Goal: Task Accomplishment & Management: Use online tool/utility

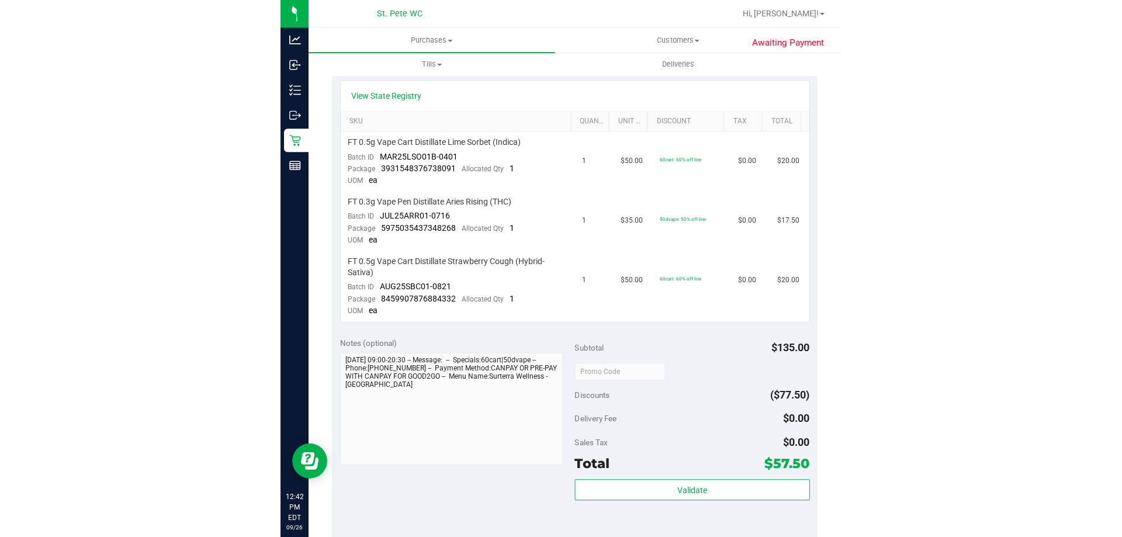
scroll to position [82, 0]
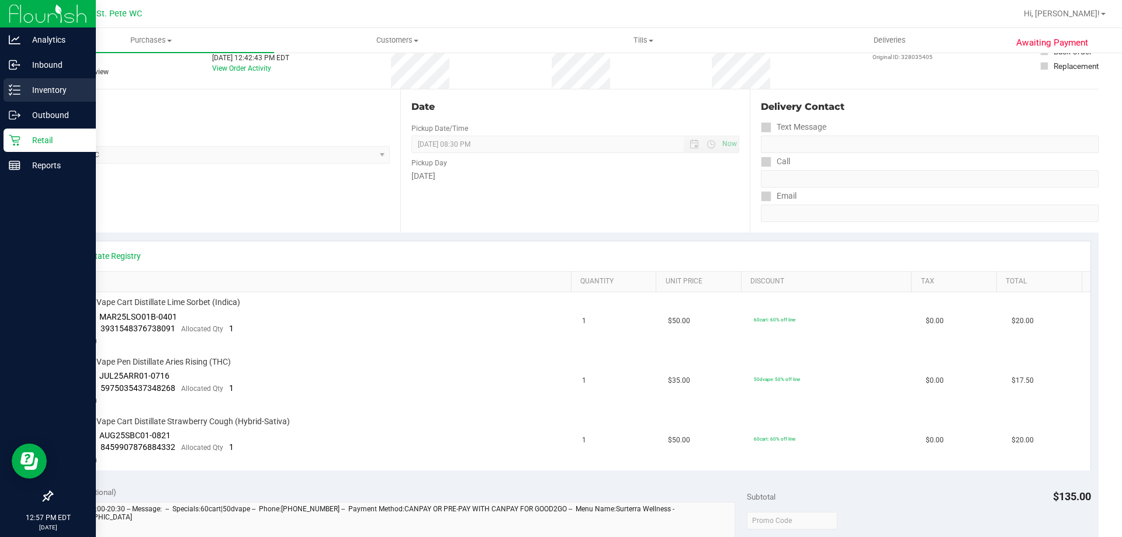
click at [16, 85] on icon at bounding box center [15, 90] width 12 height 12
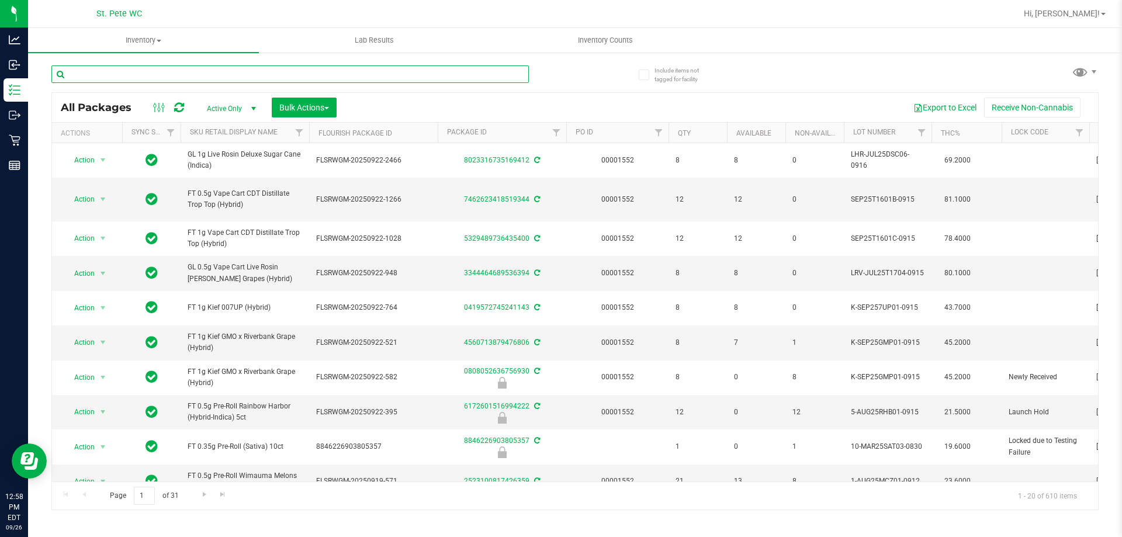
click at [219, 73] on input "text" at bounding box center [289, 74] width 477 height 18
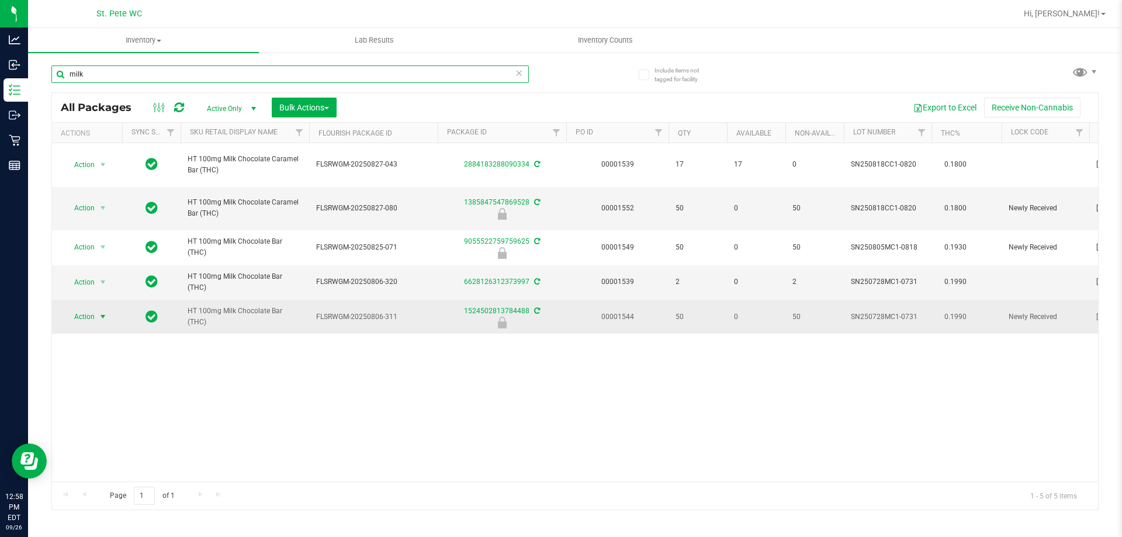
type input "milk"
click at [94, 319] on span "Action" at bounding box center [80, 317] width 32 height 16
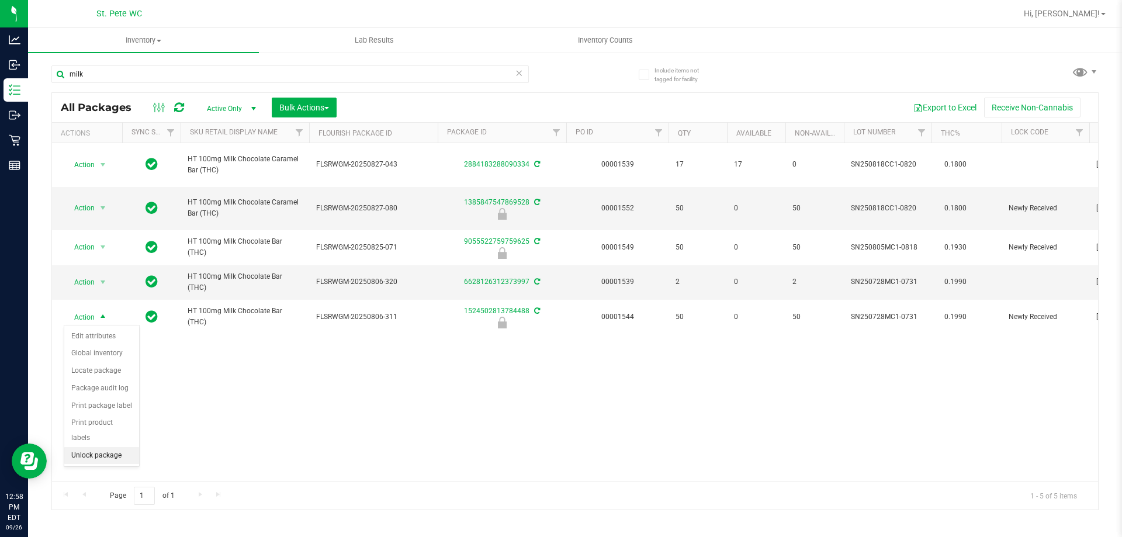
click at [92, 447] on li "Unlock package" at bounding box center [101, 456] width 75 height 18
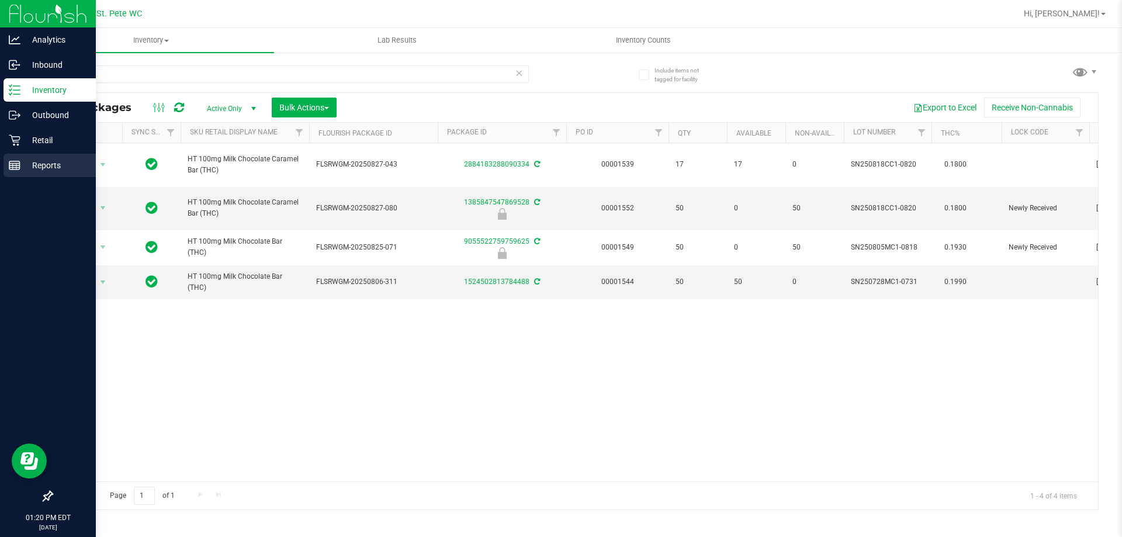
click at [41, 172] on p "Reports" at bounding box center [55, 165] width 70 height 14
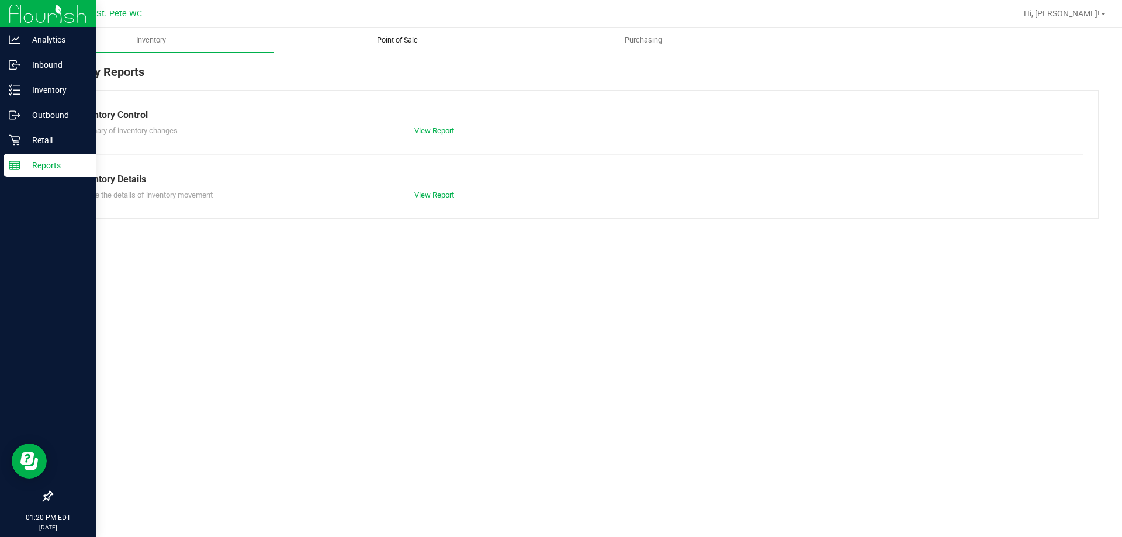
click at [394, 37] on span "Point of Sale" at bounding box center [397, 40] width 72 height 11
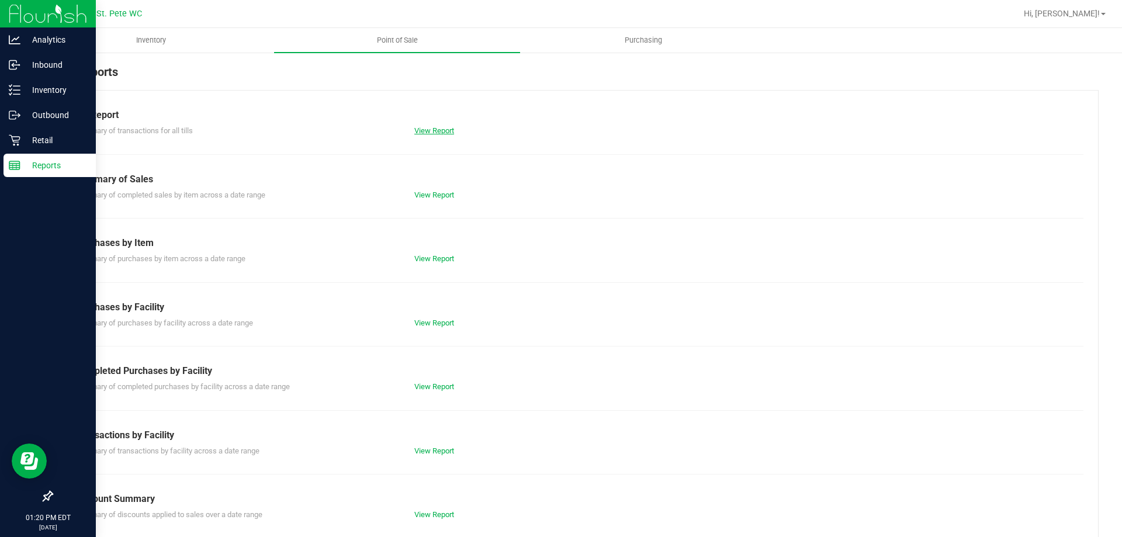
click at [437, 134] on link "View Report" at bounding box center [434, 130] width 40 height 9
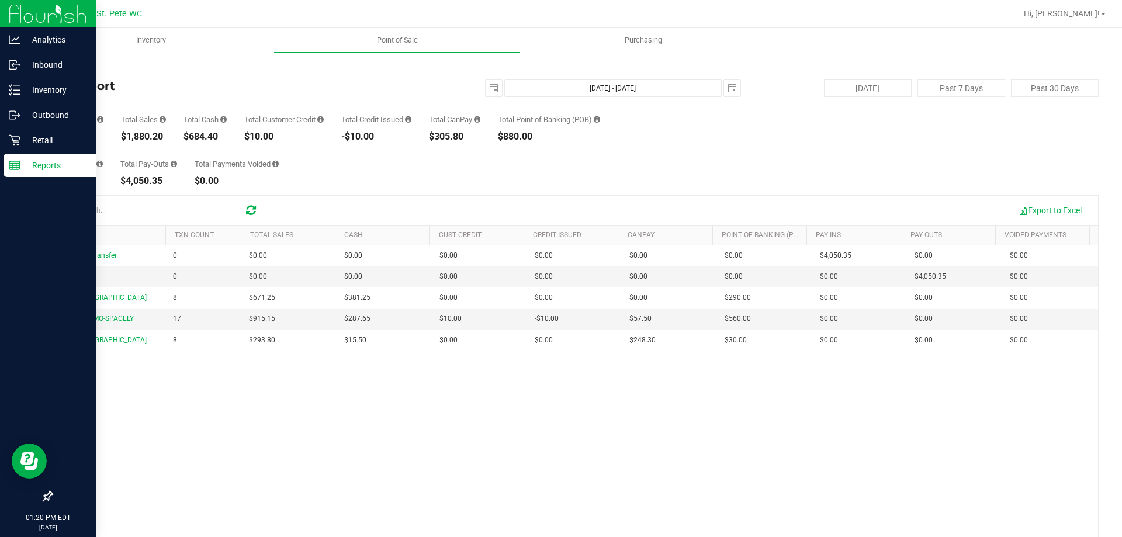
click at [386, 185] on div "Total Pay-Ins $4,050.35 Total Pay-Outs $4,050.35 Total Payments Voided $0.00" at bounding box center [574, 163] width 1047 height 44
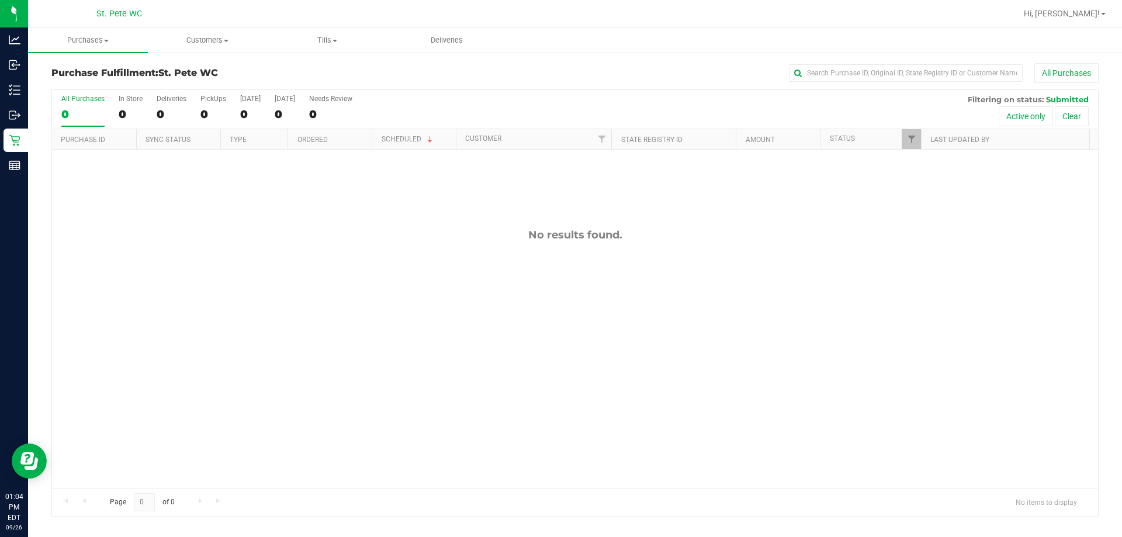
click at [559, 18] on div at bounding box center [612, 13] width 807 height 23
